Goal: Communication & Community: Participate in discussion

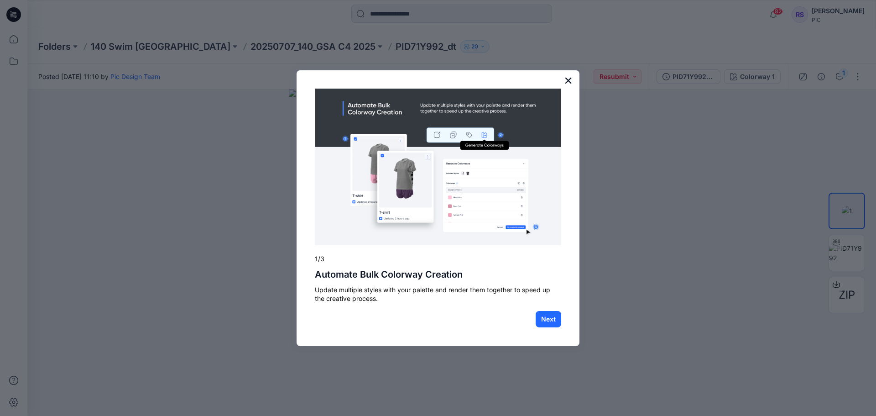
click at [569, 79] on button "×" at bounding box center [568, 80] width 9 height 15
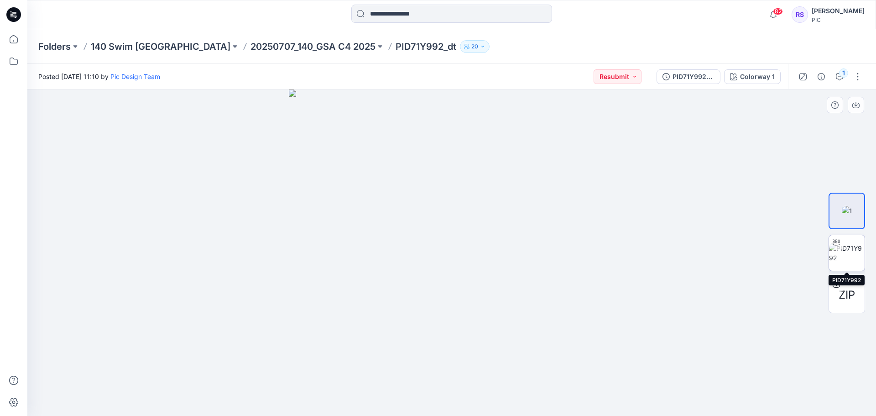
click at [841, 248] on div at bounding box center [836, 242] width 15 height 15
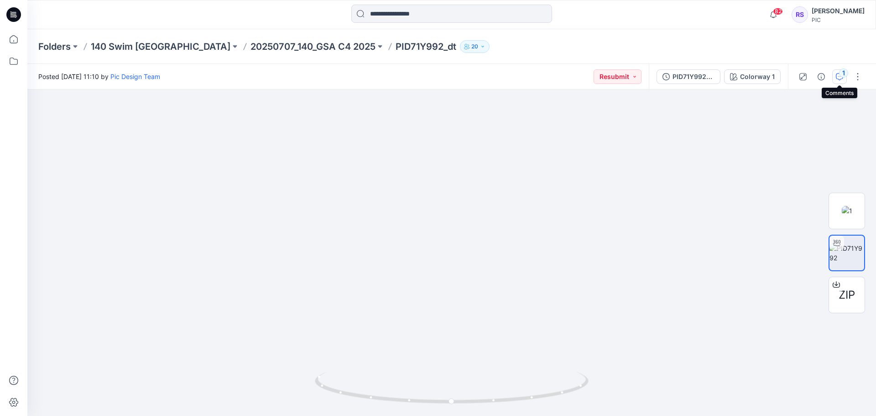
click at [839, 78] on icon "button" at bounding box center [839, 76] width 7 height 7
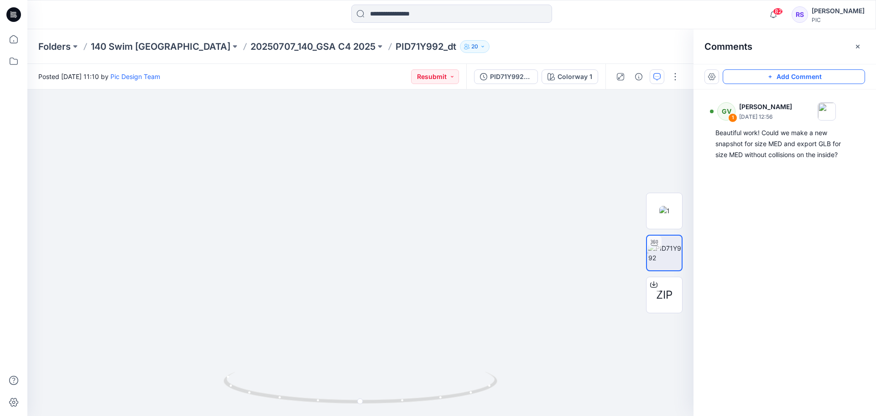
click at [770, 76] on icon "button" at bounding box center [770, 76] width 7 height 7
click at [857, 44] on icon "button" at bounding box center [857, 46] width 7 height 7
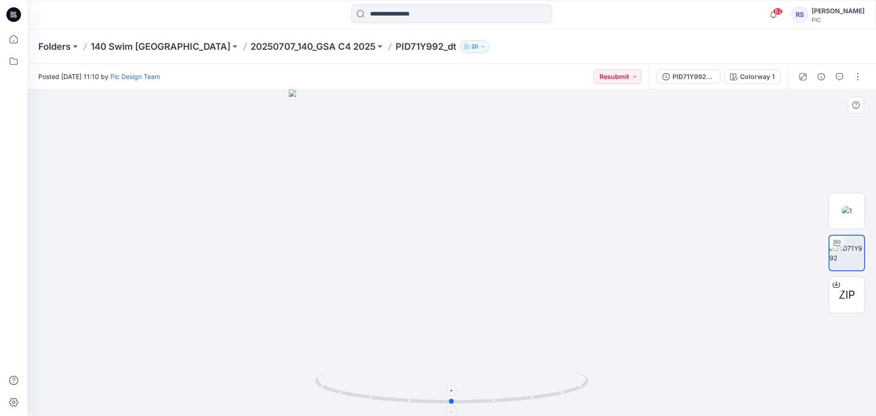
click at [452, 405] on icon at bounding box center [453, 389] width 276 height 34
click at [838, 76] on icon "button" at bounding box center [839, 76] width 7 height 7
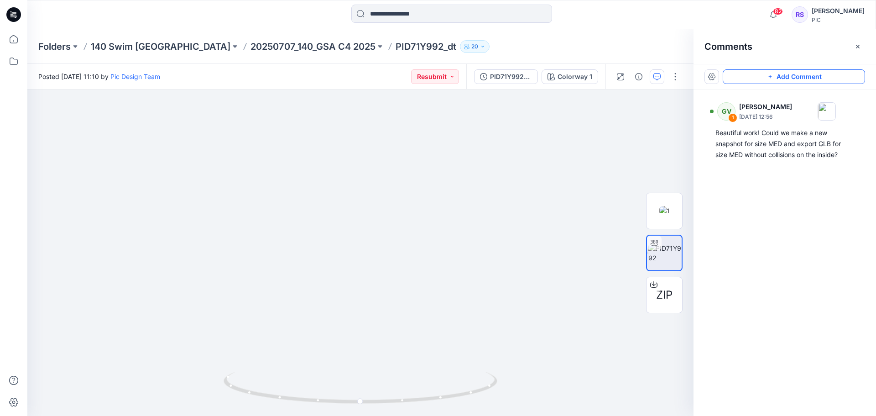
click at [769, 75] on icon "button" at bounding box center [770, 76] width 7 height 7
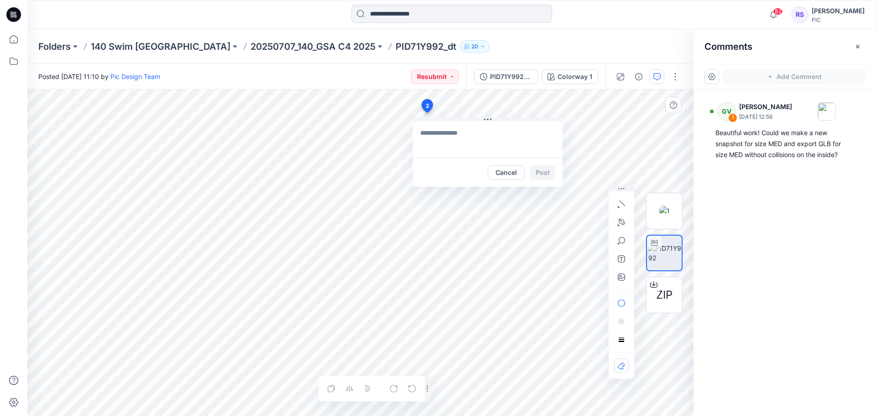
click at [427, 113] on div "2 Cancel Post 1 GV [PERSON_NAME] [DATE] 12:56 Beautiful work! Could we make a n…" at bounding box center [360, 252] width 666 height 326
click at [622, 278] on icon "button" at bounding box center [621, 276] width 7 height 7
type input"] "**********"
drag, startPoint x: 876, startPoint y: 124, endPoint x: 876, endPoint y: 176, distance: 52.5
click at [876, 176] on div "GV 1 [PERSON_NAME] [DATE] 12:56 Beautiful work! Could we make a new snapshot fo…" at bounding box center [785, 235] width 183 height 293
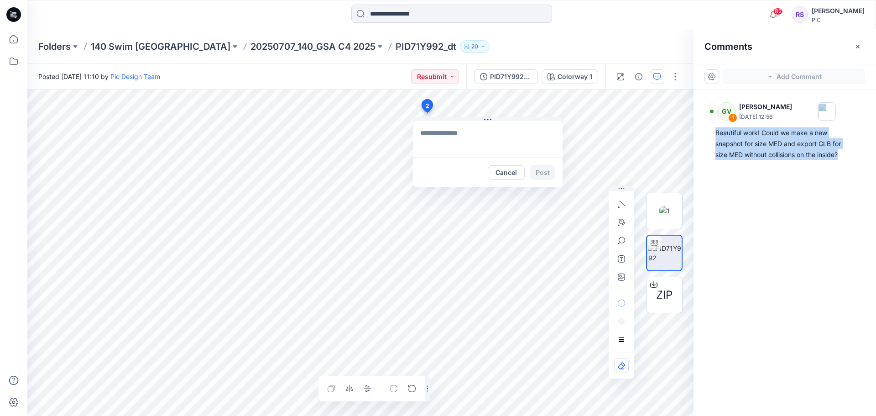
click at [837, 225] on div "GV 1 [PERSON_NAME] [DATE] 12:56 Beautiful work! Could we make a new snapshot fo…" at bounding box center [785, 235] width 183 height 293
click at [153, 43] on div "Folders 140 Swim USA 20250707_140_GSA C4 2025 PID71Y992_dt 20 Posted [DATE] 11:…" at bounding box center [451, 222] width 849 height 387
click at [445, 144] on textarea at bounding box center [488, 139] width 150 height 37
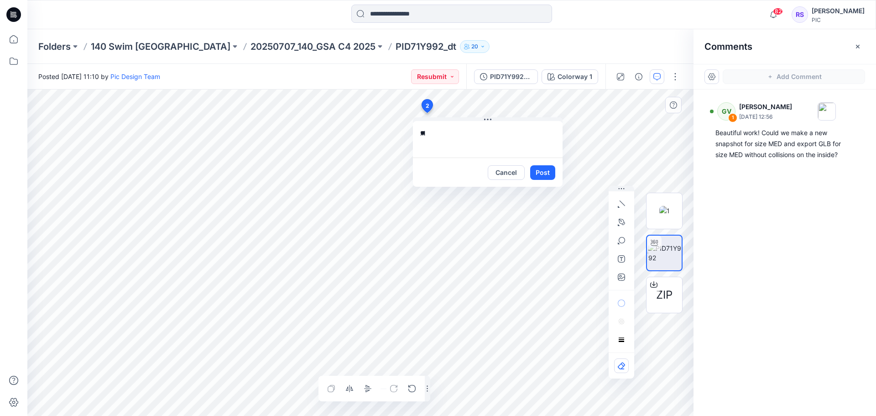
type textarea "*"
type textarea "**********"
click at [547, 169] on button "Post" at bounding box center [542, 172] width 25 height 15
